Goal: Navigation & Orientation: Find specific page/section

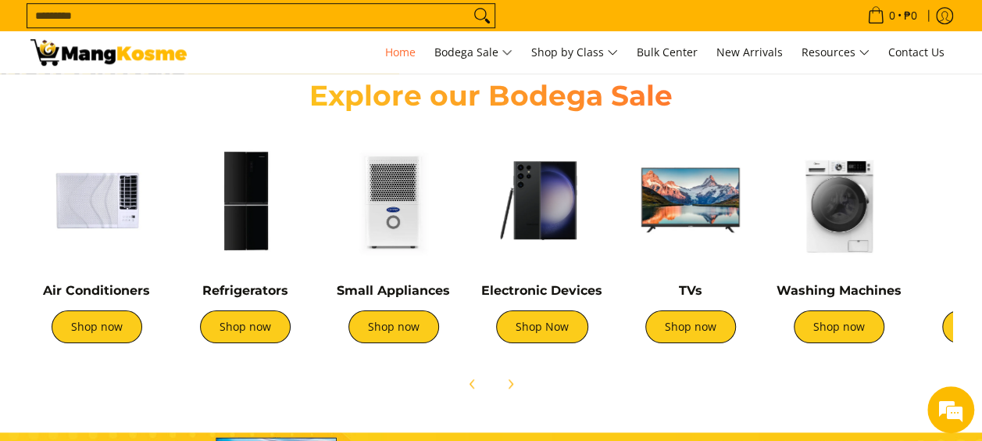
scroll to position [0, 621]
click at [402, 225] on img at bounding box center [393, 200] width 133 height 133
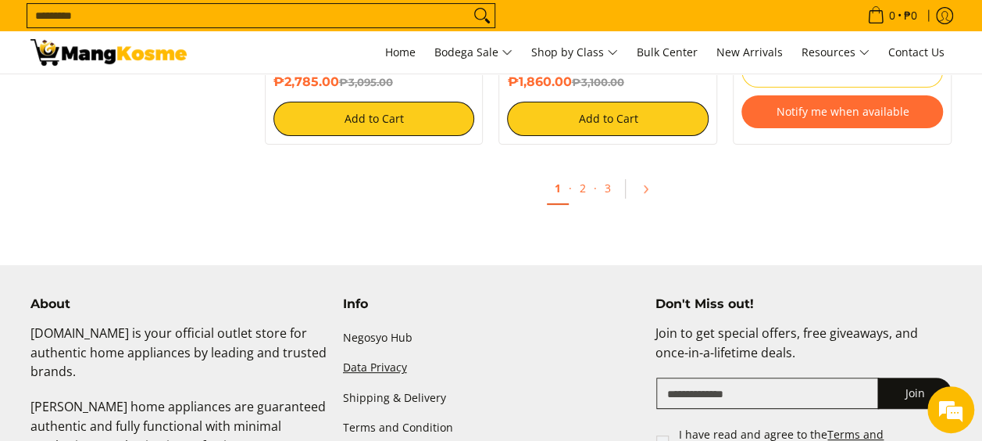
scroll to position [3048, 0]
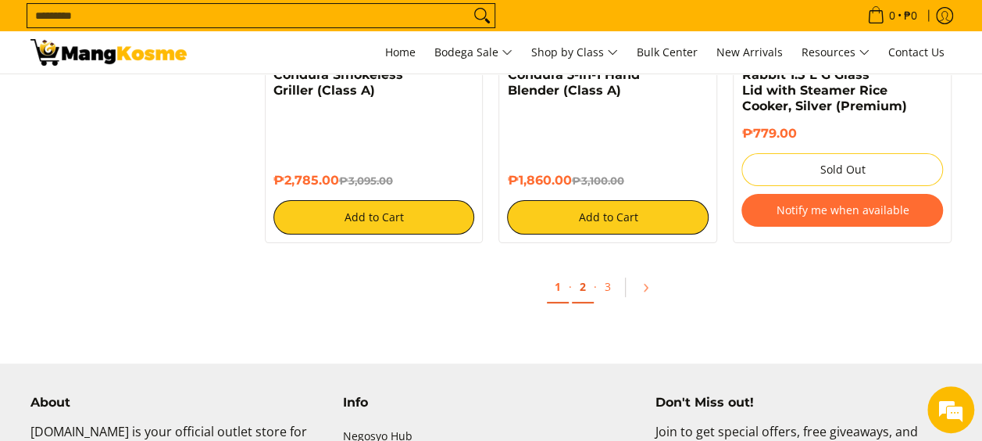
click at [577, 284] on link "2" at bounding box center [583, 287] width 22 height 32
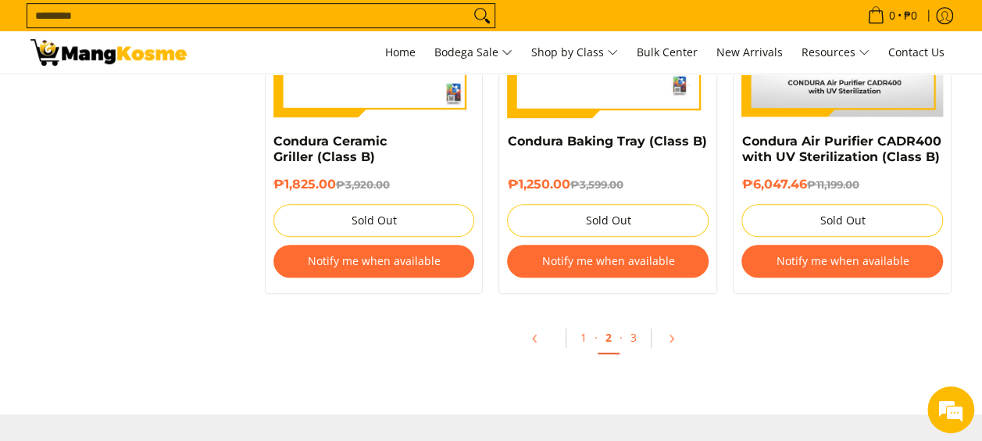
scroll to position [3439, 0]
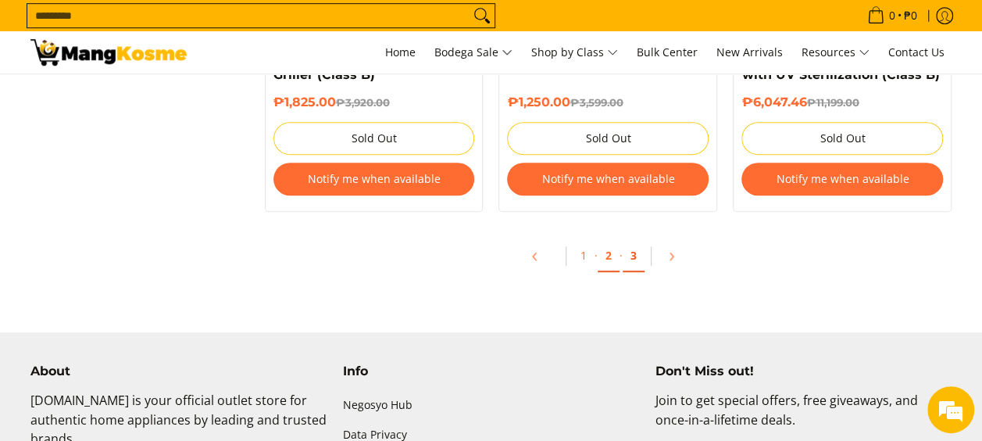
click at [638, 252] on link "3" at bounding box center [634, 256] width 22 height 32
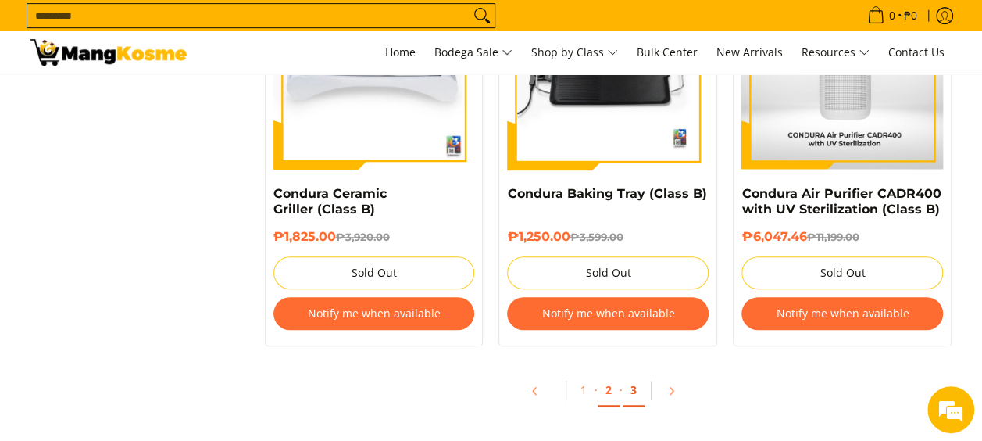
scroll to position [3126, 0]
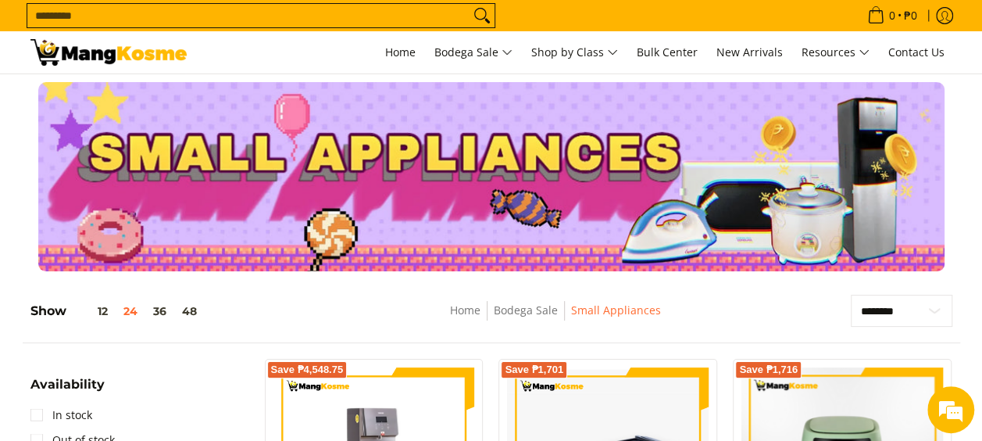
click at [66, 61] on img at bounding box center [108, 52] width 156 height 27
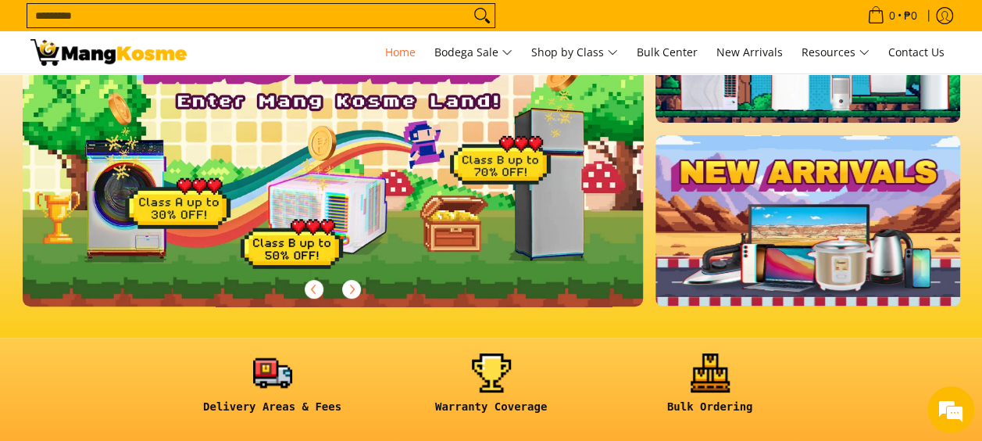
scroll to position [78, 0]
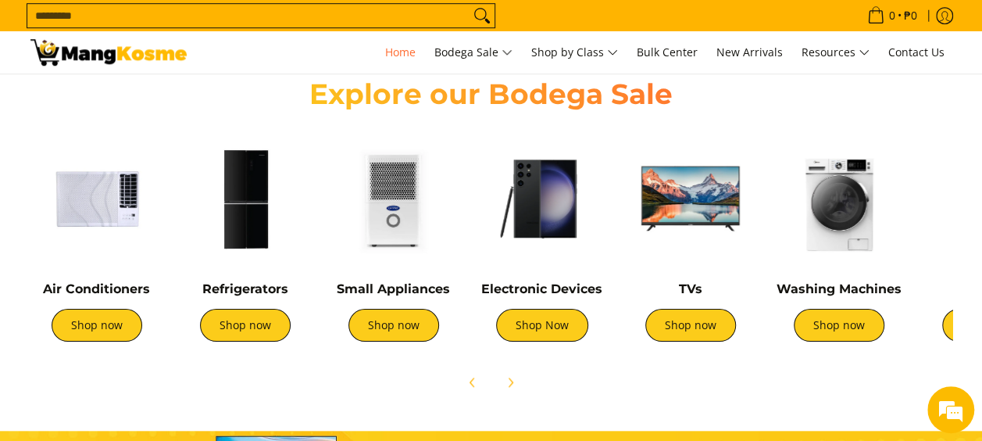
click at [556, 198] on img at bounding box center [542, 198] width 133 height 133
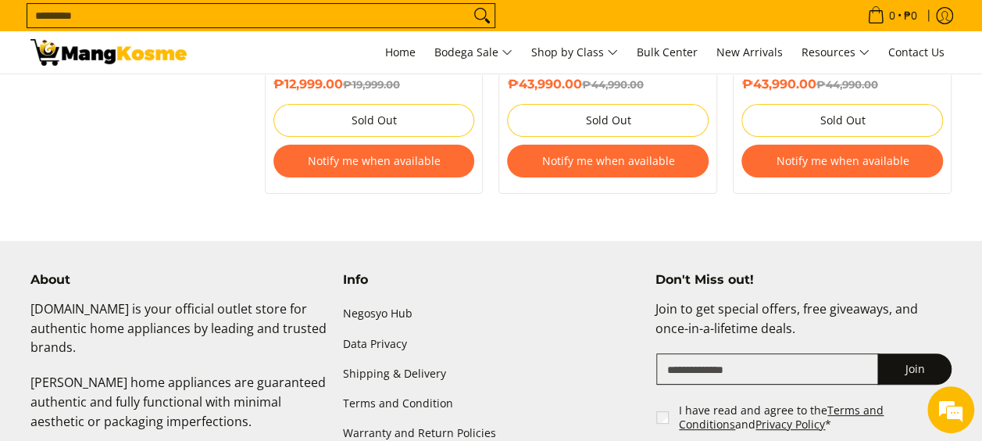
scroll to position [2813, 0]
